Goal: Book appointment/travel/reservation

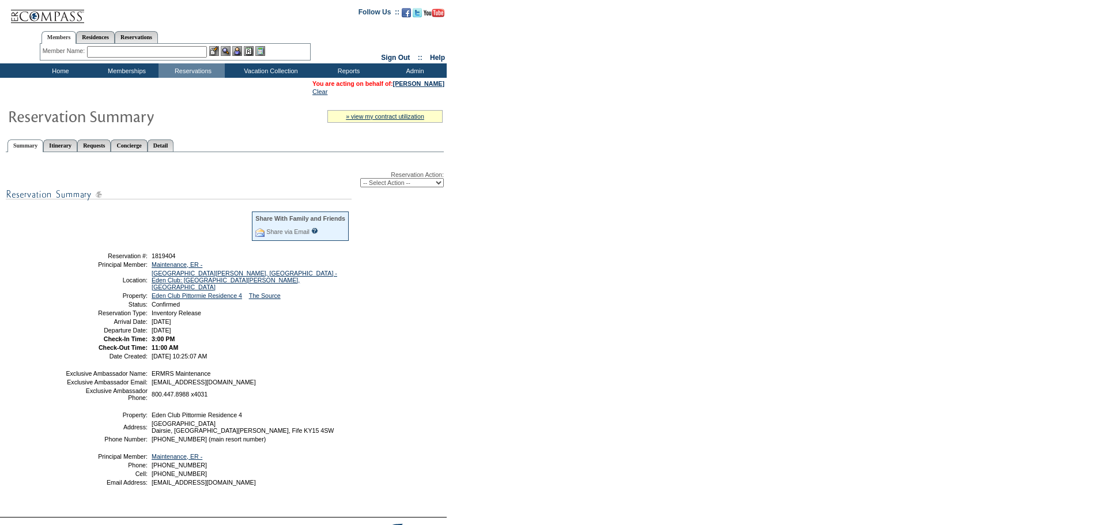
click at [404, 186] on select "-- Select Action -- Modify Reservation Dates Modify Reservation Cost Modify Occ…" at bounding box center [402, 182] width 84 height 9
select select "ChangeDates"
click at [360, 180] on select "-- Select Action -- Modify Reservation Dates Modify Reservation Cost Modify Occ…" at bounding box center [402, 182] width 84 height 9
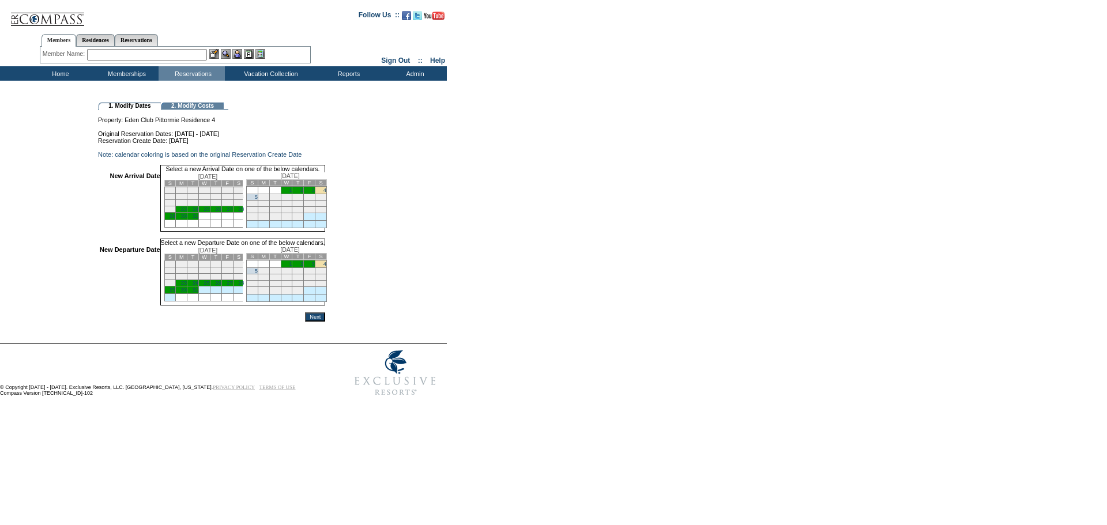
click at [187, 212] on link "23" at bounding box center [184, 209] width 6 height 6
